Goal: Transaction & Acquisition: Obtain resource

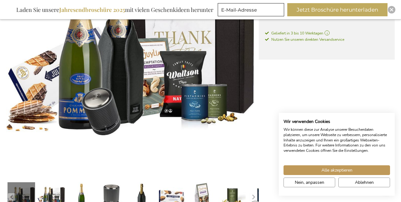
scroll to position [178, 0]
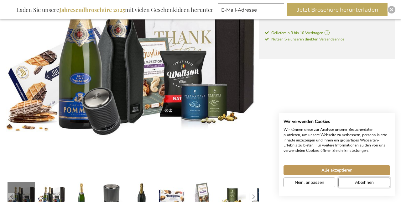
click at [371, 185] on span "Ablehnen" at bounding box center [364, 182] width 19 height 7
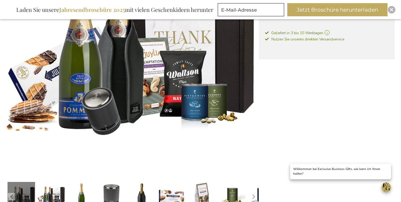
scroll to position [181, 0]
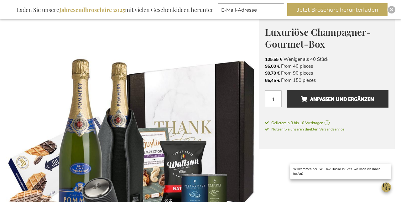
scroll to position [76, 0]
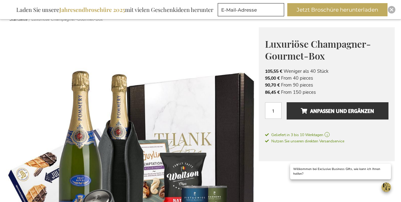
click at [370, 77] on li "95,00 € From 40 pieces" at bounding box center [326, 78] width 123 height 7
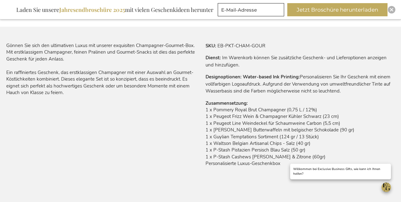
scroll to position [398, 0]
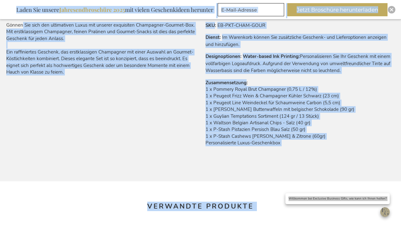
click at [374, 123] on td "1 x Pommery Royal Brut Champagner (0,75 L / 12%) 1 x Peugeot Frizz Wein & Champ…" at bounding box center [299, 118] width 189 height 64
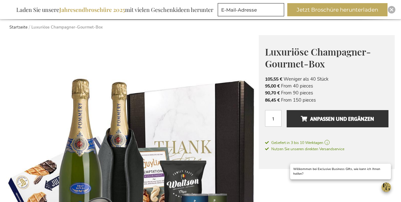
scroll to position [67, 0]
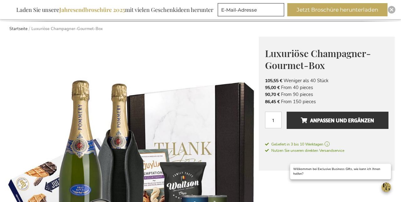
click at [146, 9] on div "Laden Sie unsere Jahresendbroschüre 2025 mit vielen Geschenkideen herunter" at bounding box center [114, 9] width 203 height 13
click at [339, 11] on button "Jetzt Broschüre herunterladen" at bounding box center [337, 9] width 100 height 13
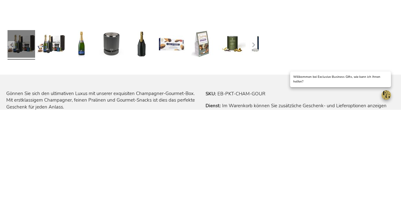
scroll to position [238, 0]
